Goal: Task Accomplishment & Management: Complete application form

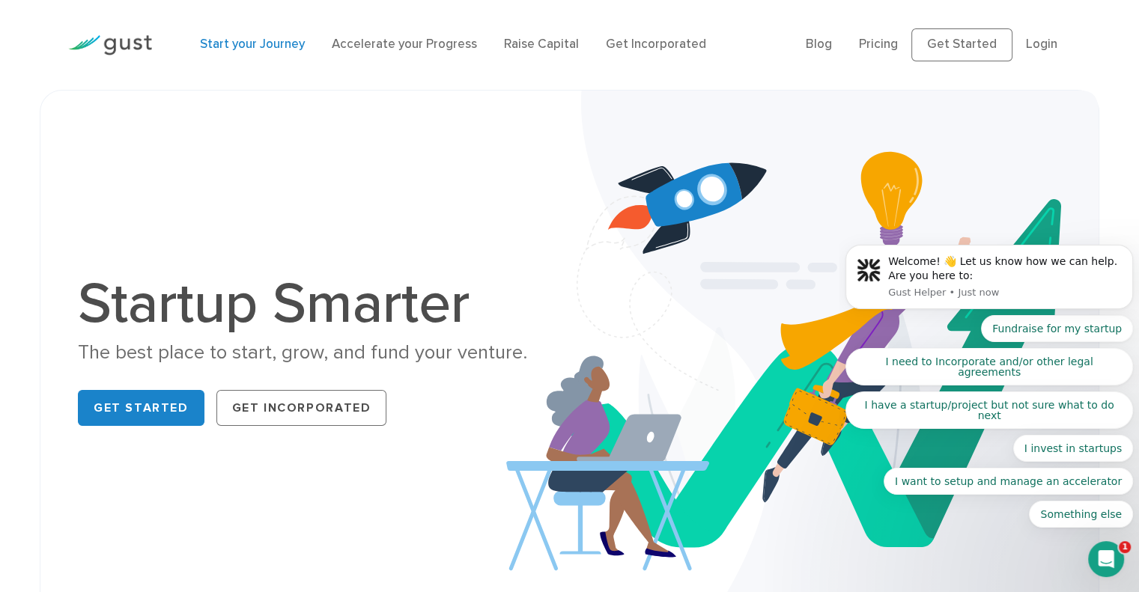
click at [283, 38] on link "Start your Journey" at bounding box center [252, 44] width 105 height 15
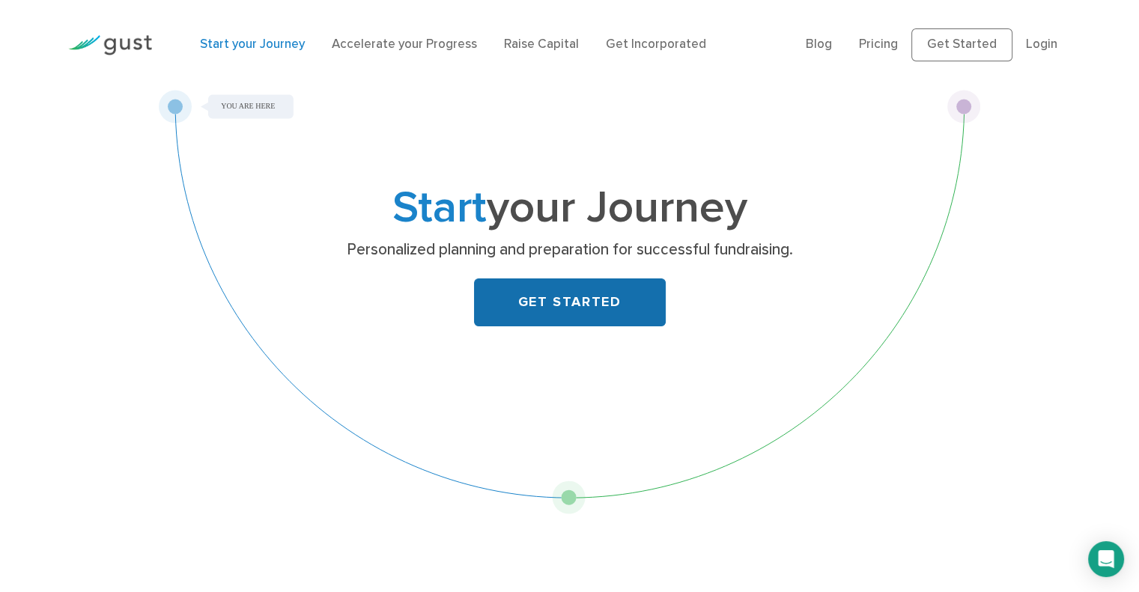
click at [544, 311] on link "GET STARTED" at bounding box center [570, 303] width 192 height 48
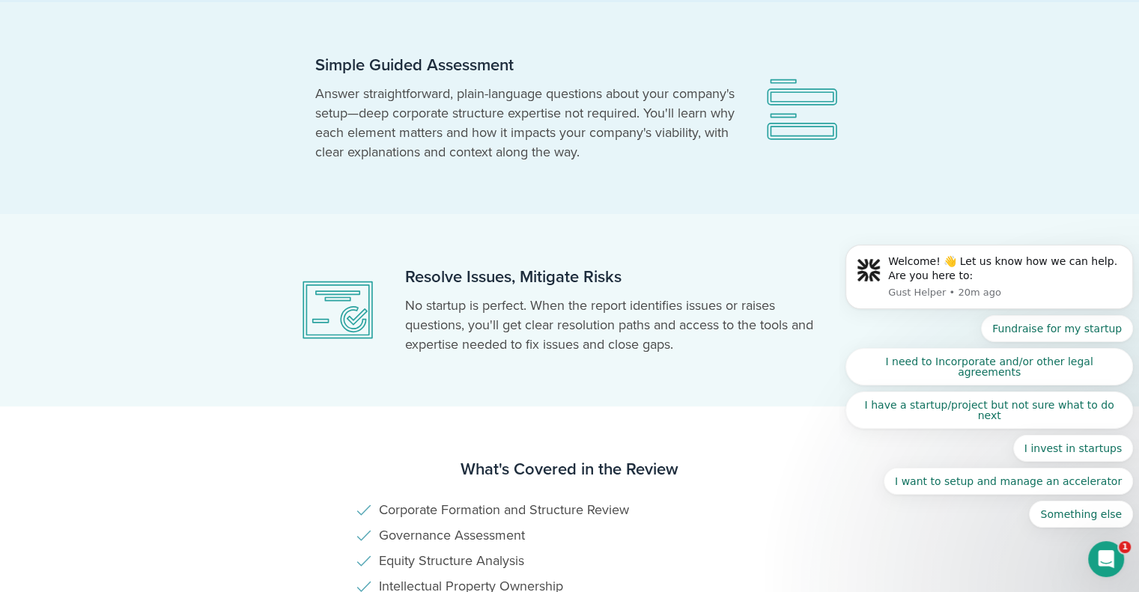
scroll to position [749, 0]
